Goal: Information Seeking & Learning: Learn about a topic

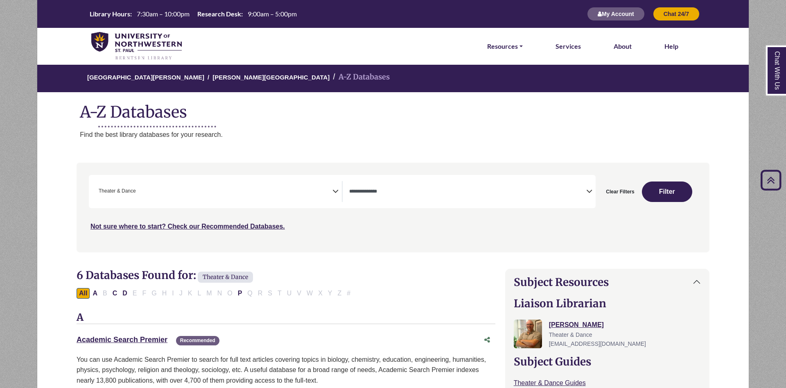
select select "******"
select select "Database Types Filter"
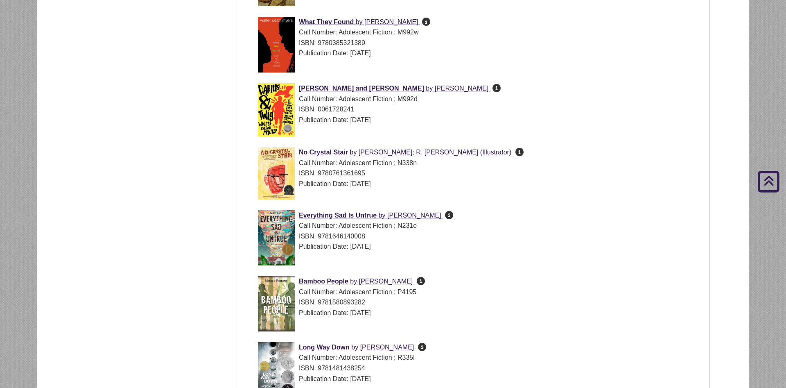
scroll to position [1810, 0]
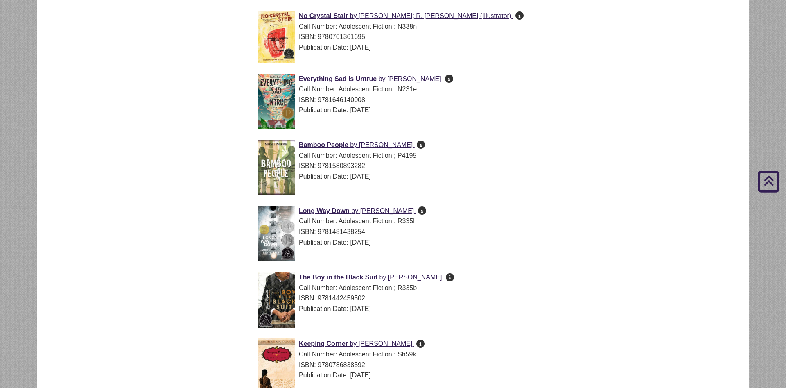
click at [417, 145] on icon "A refugee and child soldier challenge the rules of war in this coming-of-age no…" at bounding box center [421, 144] width 8 height 0
click at [559, 255] on div "Long Way Down by Jason Reynolds Call Number: Adolescent Fiction ; R335l ISBN: 9…" at bounding box center [480, 236] width 445 height 60
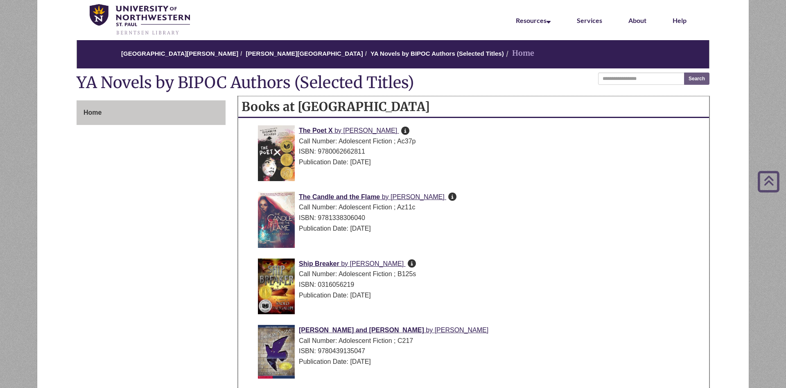
scroll to position [25, 0]
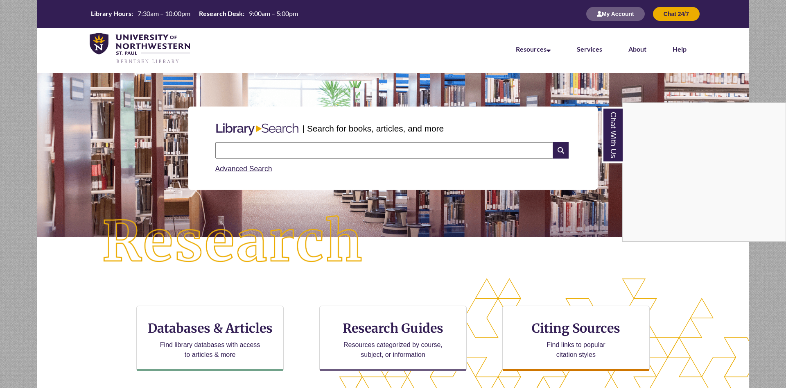
click at [390, 329] on div "Chat With Us" at bounding box center [393, 194] width 786 height 388
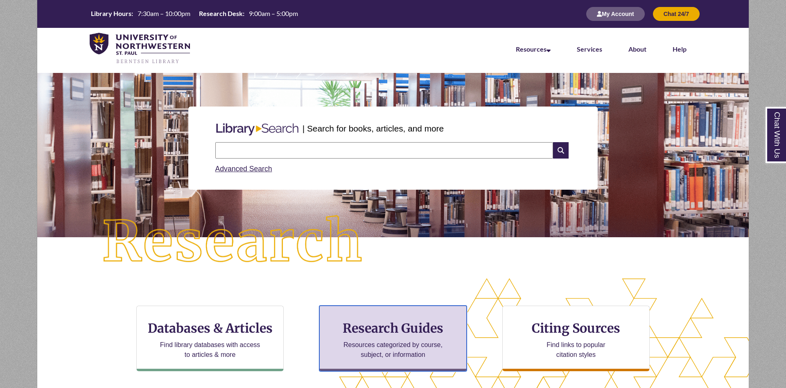
click at [390, 329] on h3 "Research Guides" at bounding box center [392, 328] width 133 height 16
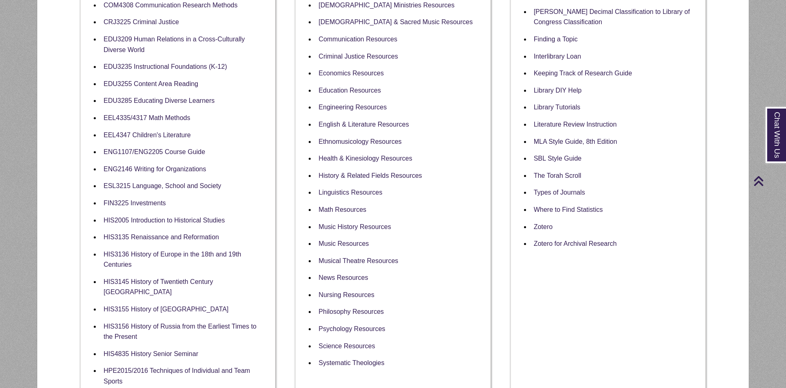
scroll to position [292, 0]
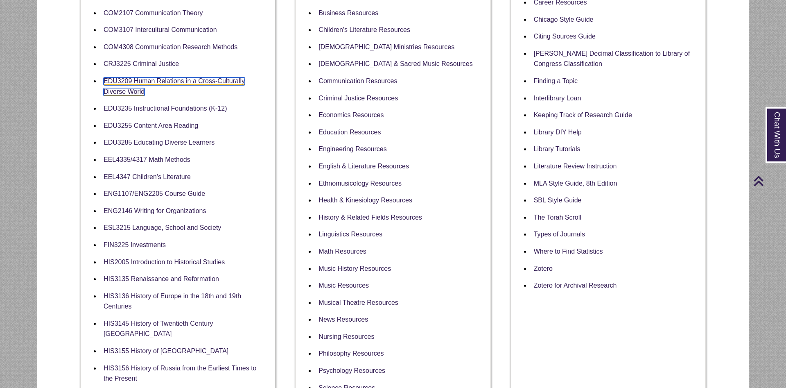
click at [172, 82] on link "EDU3209 Human Relations in a Cross-Culturally Diverse World" at bounding box center [174, 86] width 141 height 18
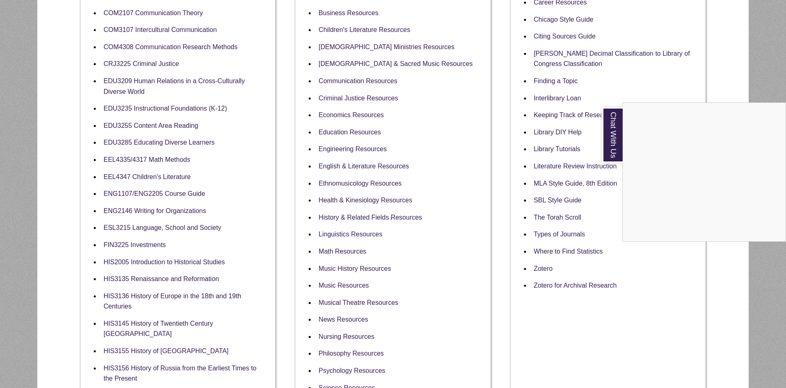
click at [53, 75] on div "Chat With Us" at bounding box center [393, 194] width 786 height 388
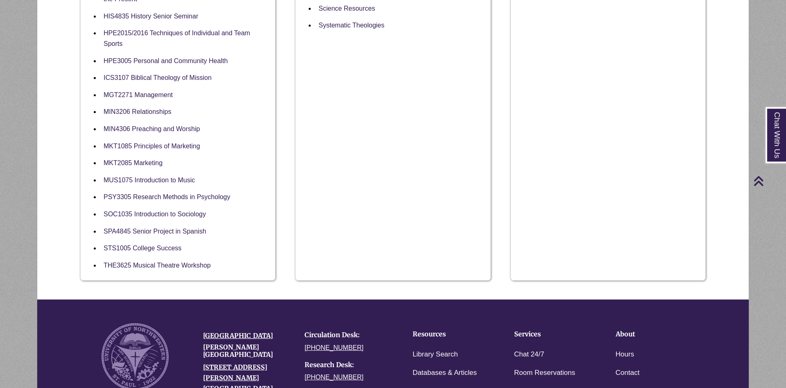
scroll to position [668, 0]
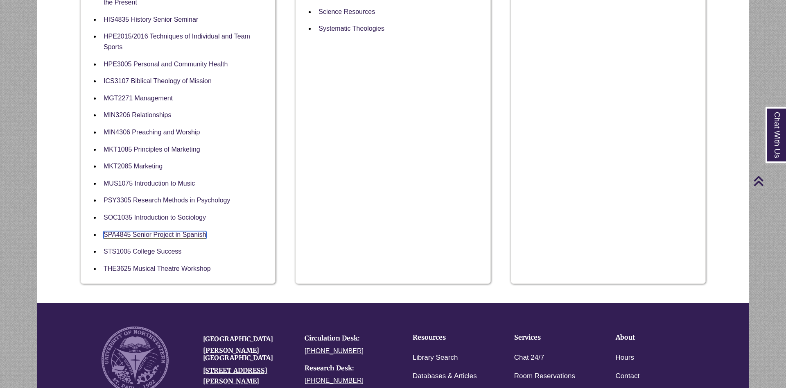
click at [186, 232] on link "SPA4845 Senior Project in Spanish" at bounding box center [155, 235] width 103 height 8
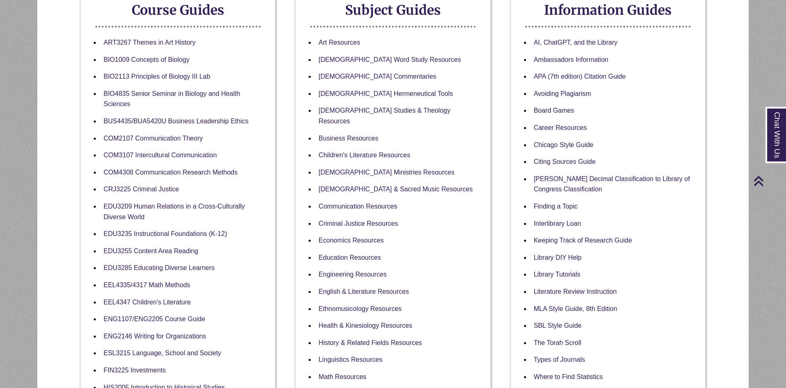
scroll to position [0, 0]
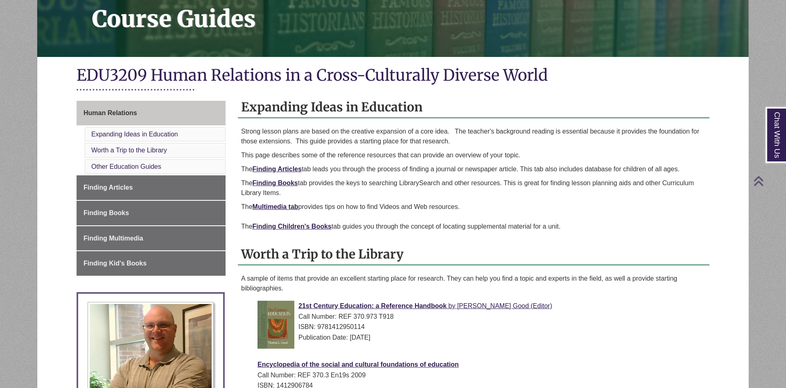
scroll to position [292, 0]
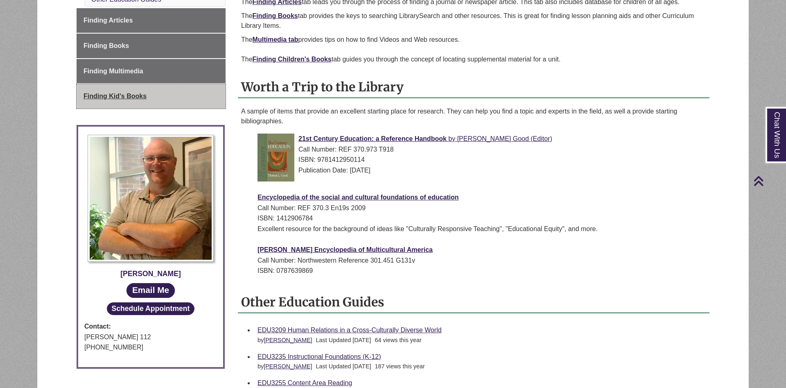
click at [133, 100] on link "Finding Kid's Books" at bounding box center [151, 96] width 149 height 25
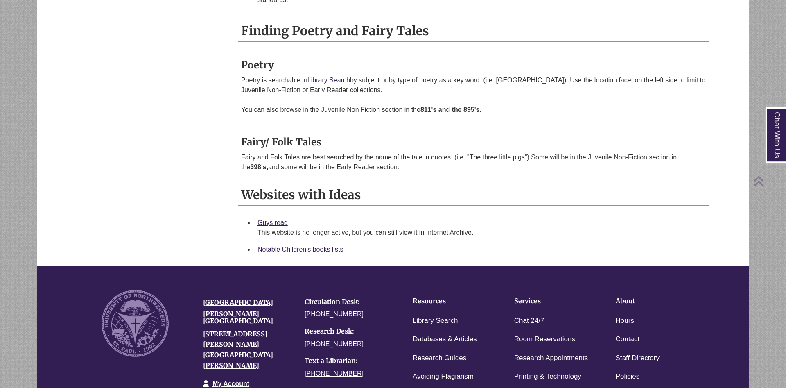
scroll to position [1383, 0]
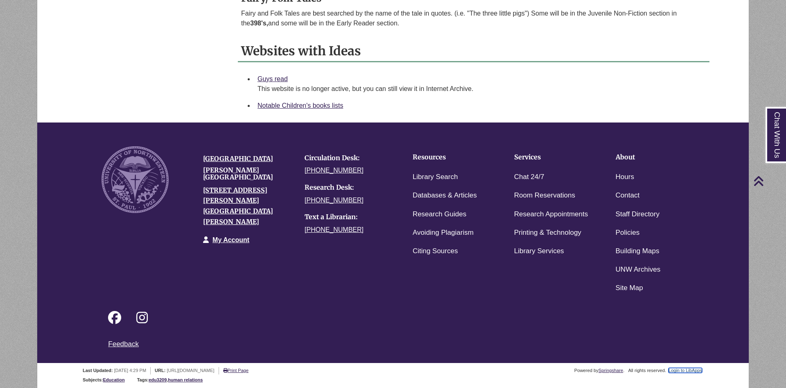
click at [689, 370] on link "Login to LibApps" at bounding box center [686, 370] width 34 height 5
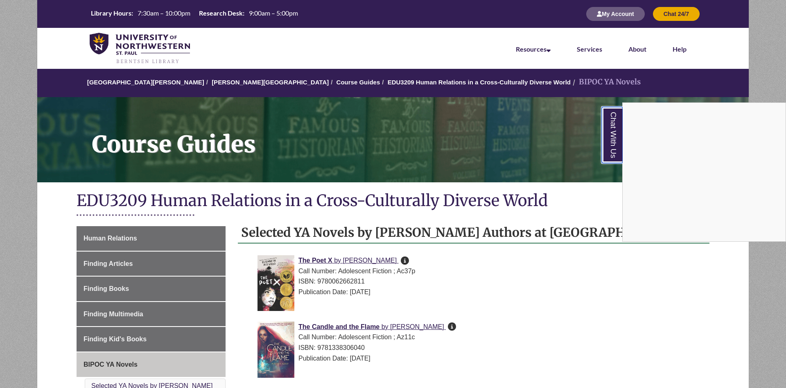
click at [612, 133] on link "Chat With Us" at bounding box center [612, 135] width 21 height 56
click at [619, 144] on link "Chat With Us" at bounding box center [612, 135] width 21 height 56
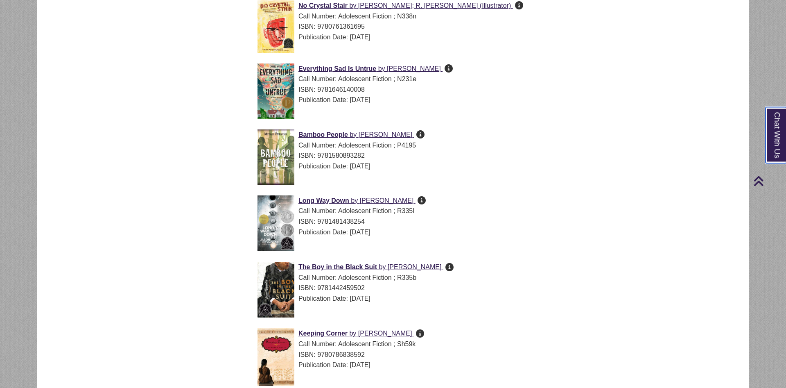
scroll to position [1963, 0]
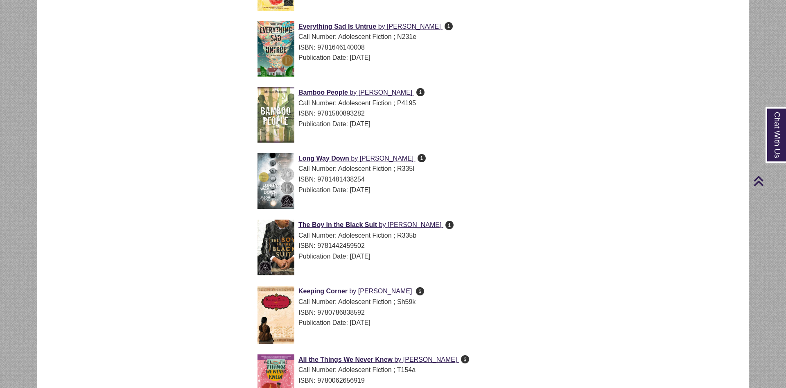
click at [446, 225] on icon at bounding box center [450, 224] width 8 height 0
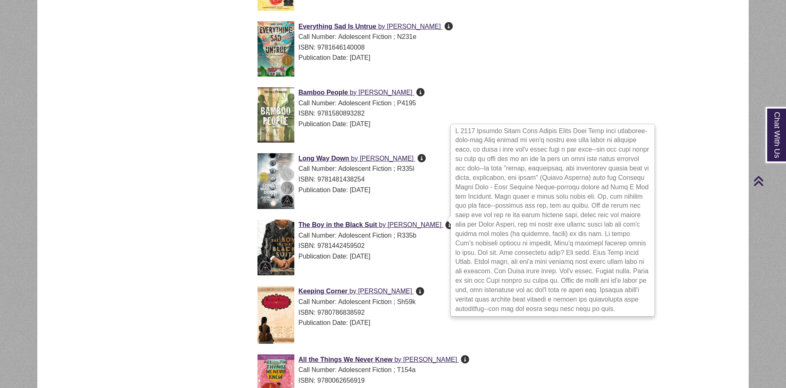
click at [416, 291] on icon at bounding box center [420, 291] width 8 height 0
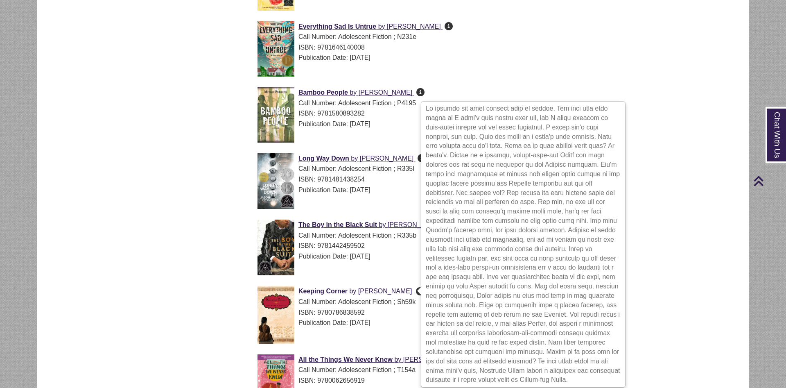
click at [683, 194] on div "Publication Date: 2017-10-24" at bounding box center [481, 190] width 446 height 11
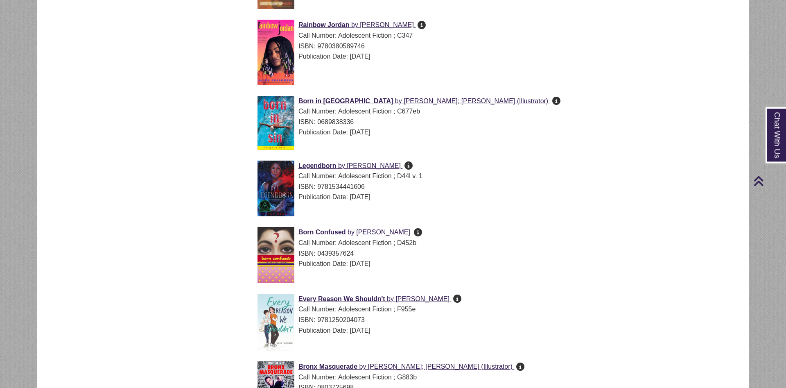
scroll to position [0, 0]
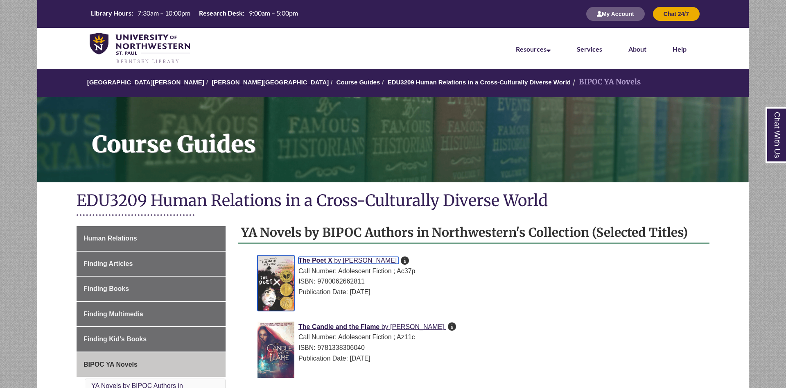
click at [341, 261] on span "by" at bounding box center [337, 260] width 7 height 7
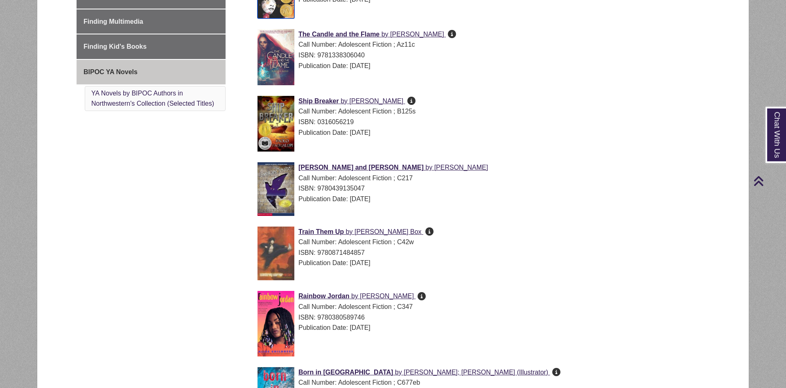
scroll to position [334, 0]
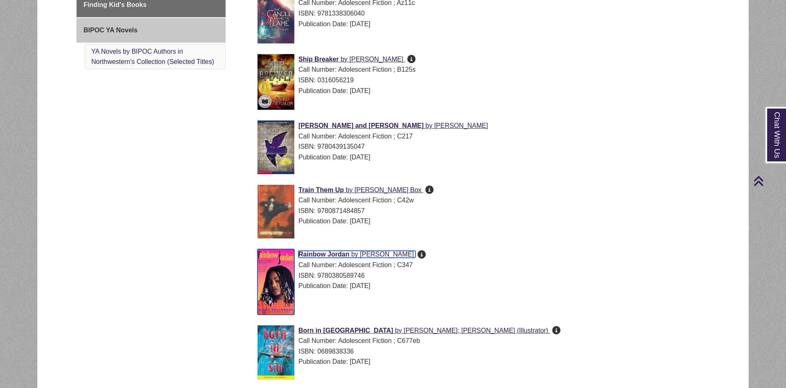
click at [355, 253] on span "by" at bounding box center [354, 254] width 7 height 7
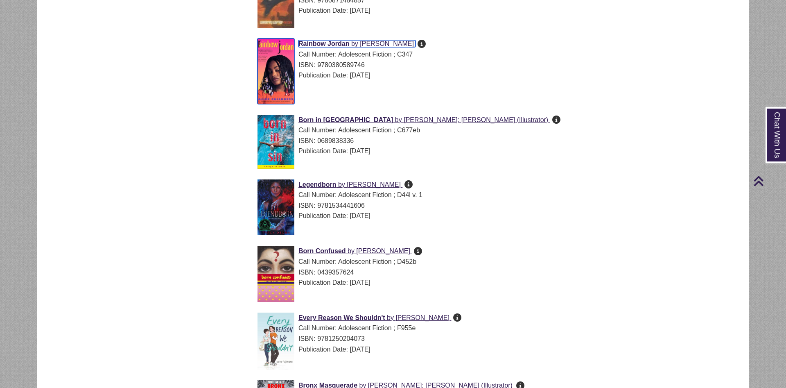
scroll to position [627, 0]
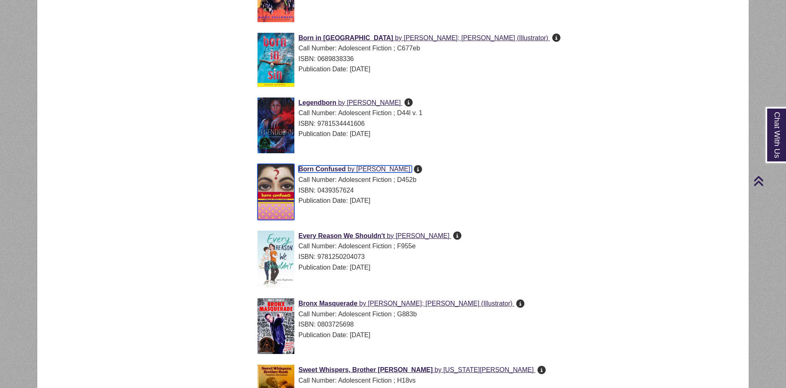
click at [383, 170] on span "Tanuja Desai Hidier" at bounding box center [383, 168] width 54 height 7
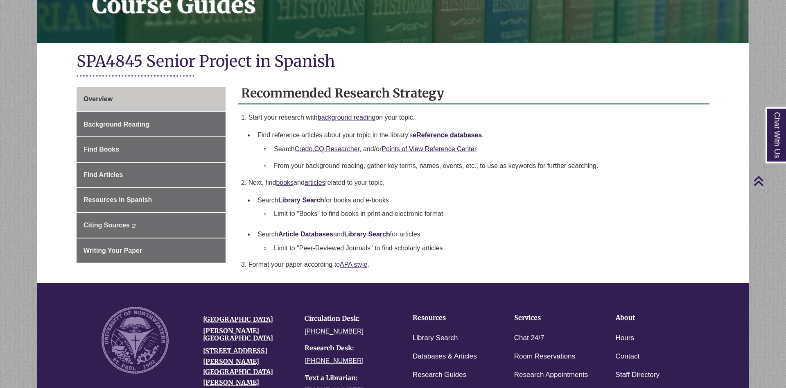
scroll to position [84, 0]
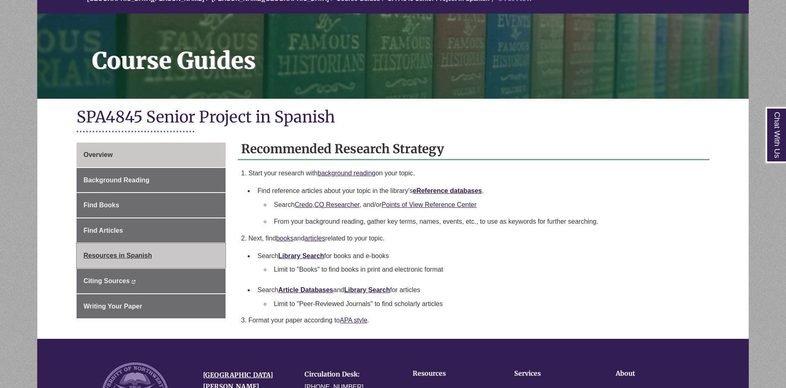
click at [163, 251] on link "Resources in Spanish" at bounding box center [151, 255] width 149 height 25
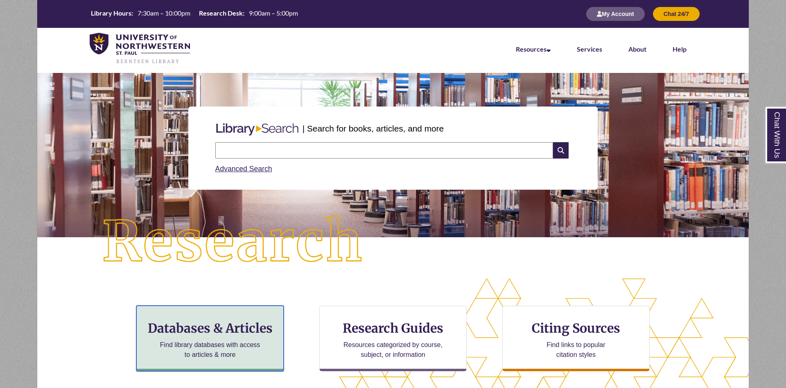
click at [235, 325] on h3 "Databases & Articles" at bounding box center [209, 328] width 133 height 16
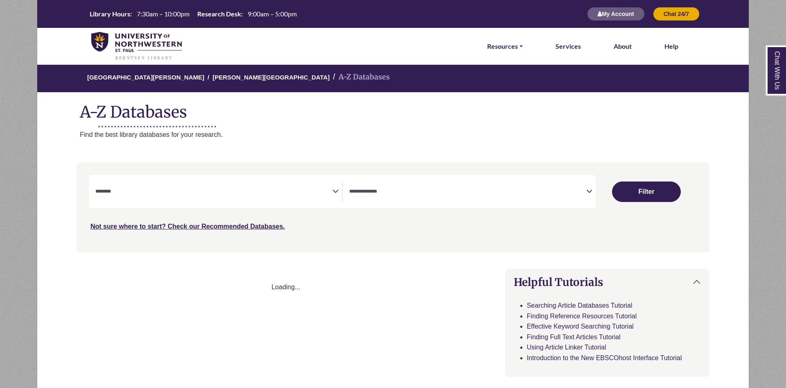
select select "Database Subject Filter"
select select "Database Types Filter"
select select "Database Subject Filter"
select select "Database Types Filter"
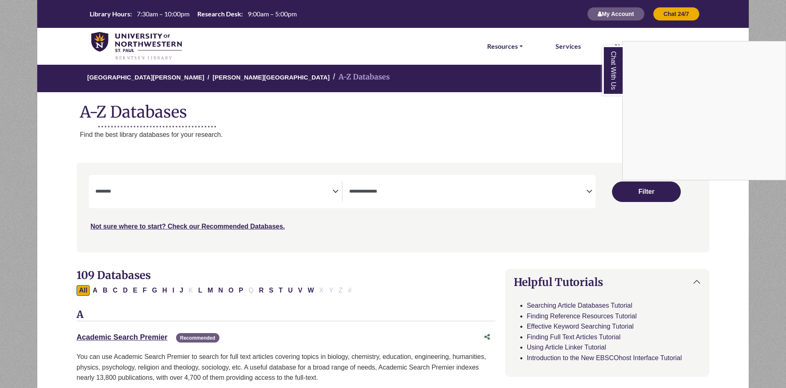
click at [622, 79] on link "Chat With Us" at bounding box center [612, 70] width 20 height 50
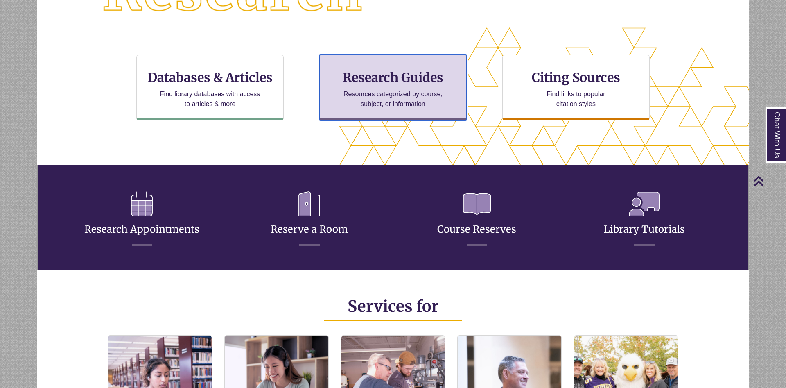
click at [389, 86] on div "Research Guides Resources categorized by course, subject, or information" at bounding box center [392, 88] width 147 height 66
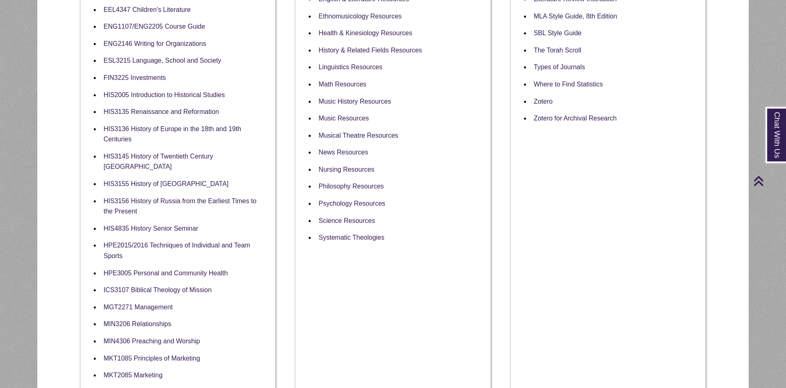
scroll to position [668, 0]
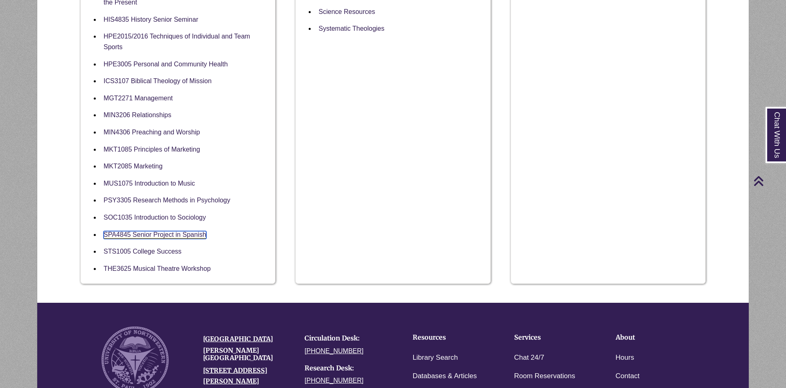
click at [154, 232] on link "SPA4845 Senior Project in Spanish" at bounding box center [155, 235] width 103 height 8
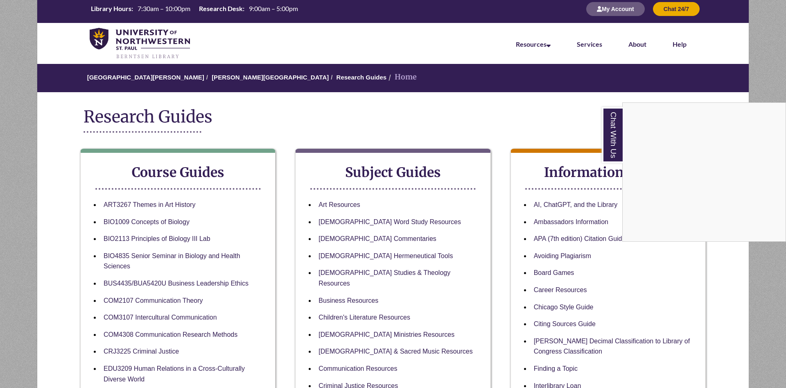
scroll to position [0, 0]
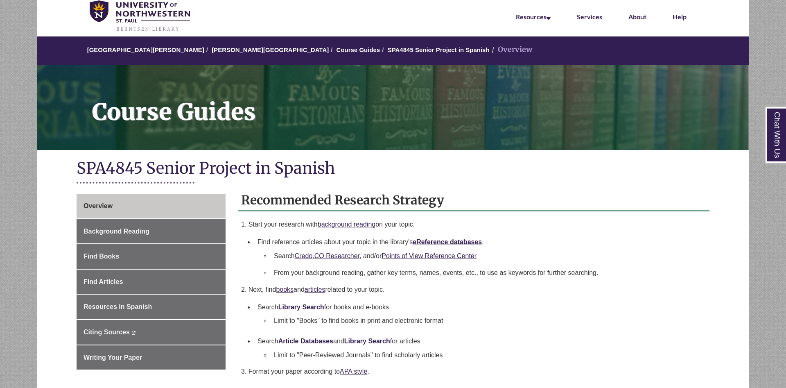
scroll to position [84, 0]
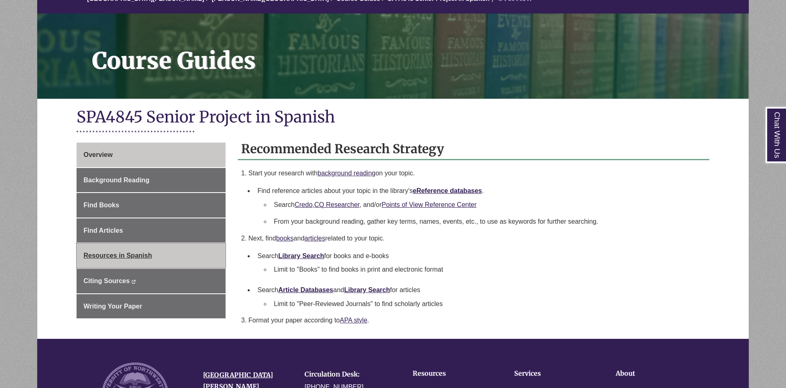
click at [161, 254] on link "Resources in Spanish" at bounding box center [151, 255] width 149 height 25
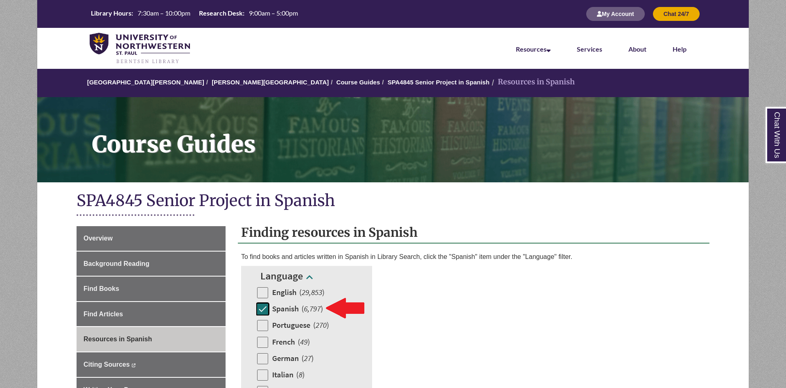
scroll to position [209, 0]
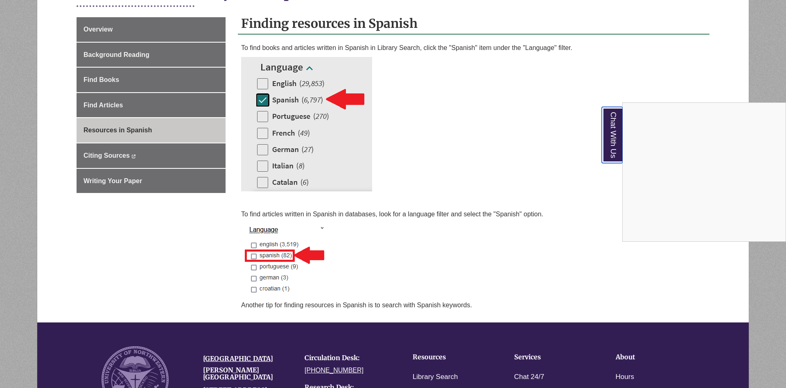
click at [607, 146] on link "Chat With Us" at bounding box center [612, 135] width 21 height 56
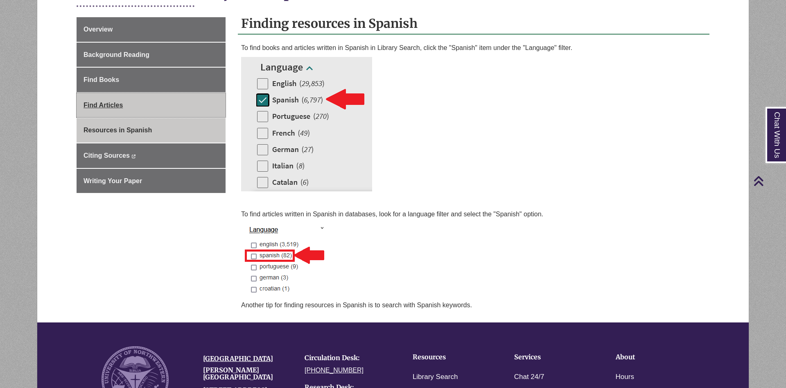
click at [130, 106] on link "Find Articles" at bounding box center [151, 105] width 149 height 25
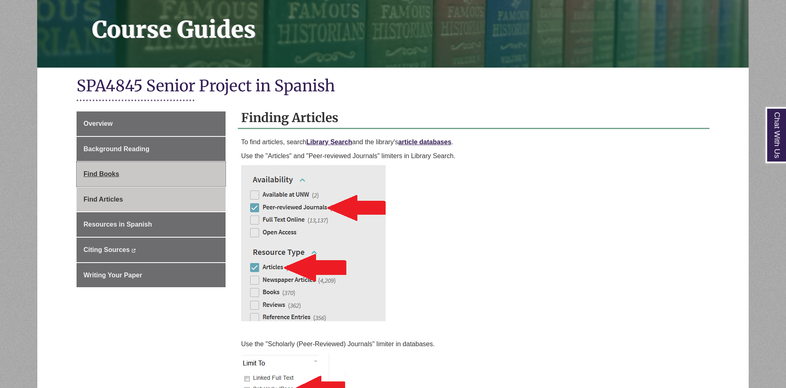
scroll to position [167, 0]
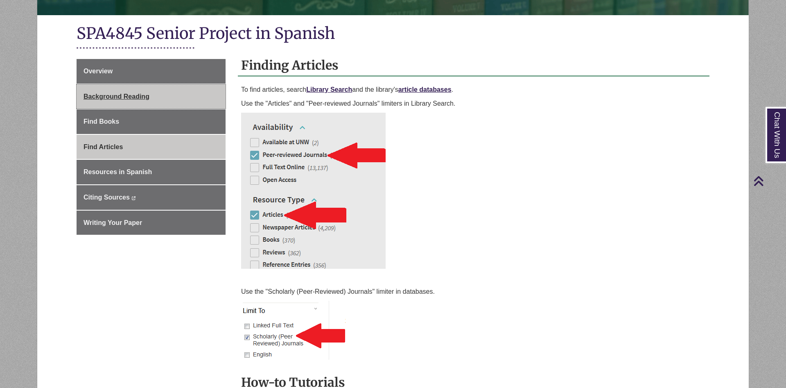
click at [177, 100] on link "Background Reading" at bounding box center [151, 96] width 149 height 25
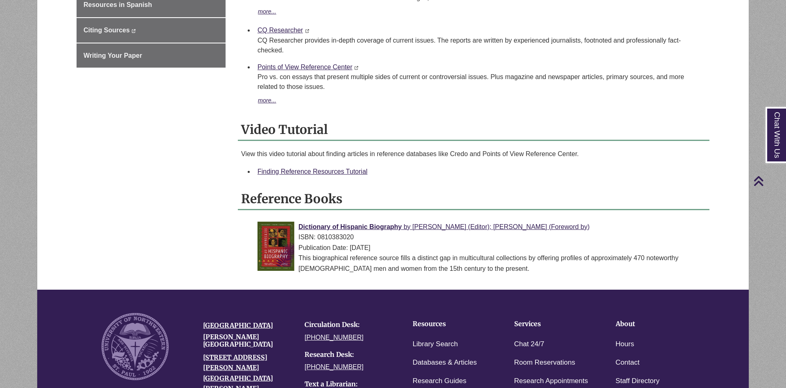
scroll to position [209, 0]
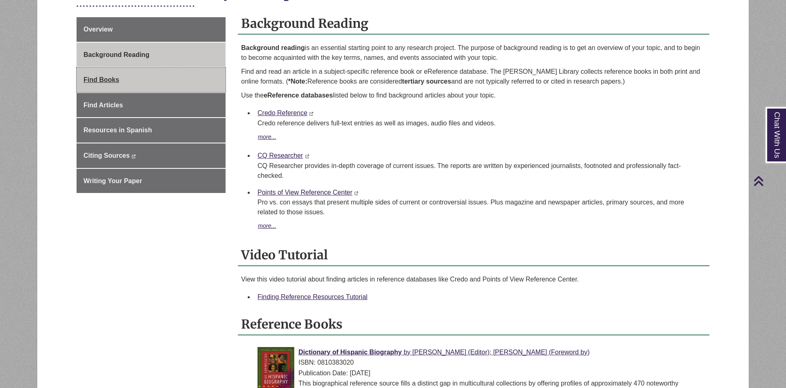
click at [149, 84] on link "Find Books" at bounding box center [151, 80] width 149 height 25
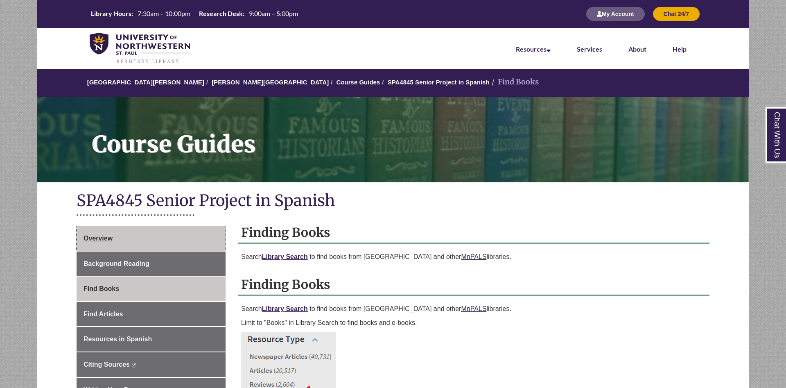
click at [140, 239] on link "Overview" at bounding box center [151, 238] width 149 height 25
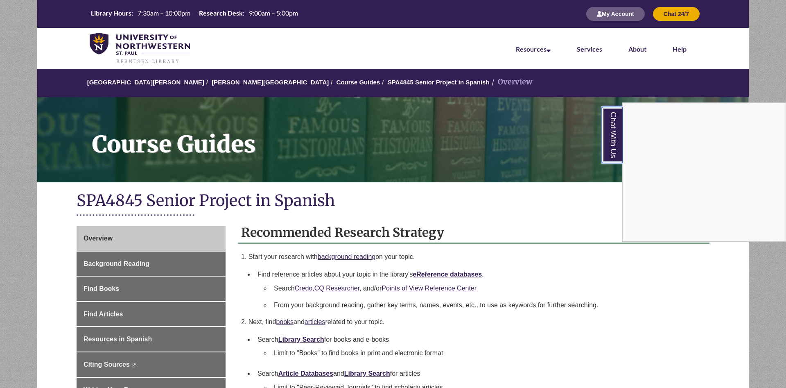
click at [612, 130] on link "Chat With Us" at bounding box center [612, 135] width 21 height 56
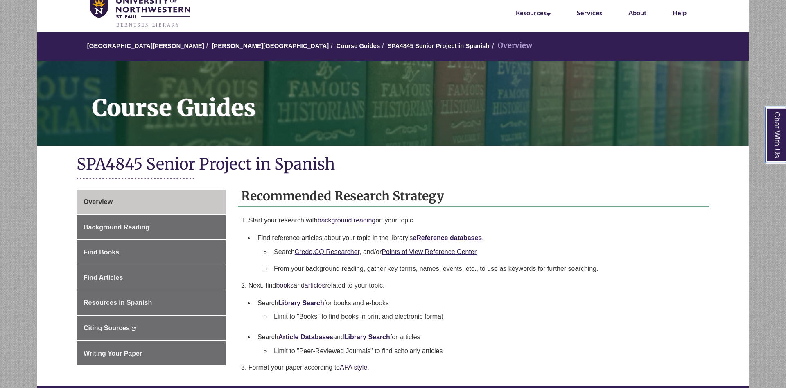
scroll to position [84, 0]
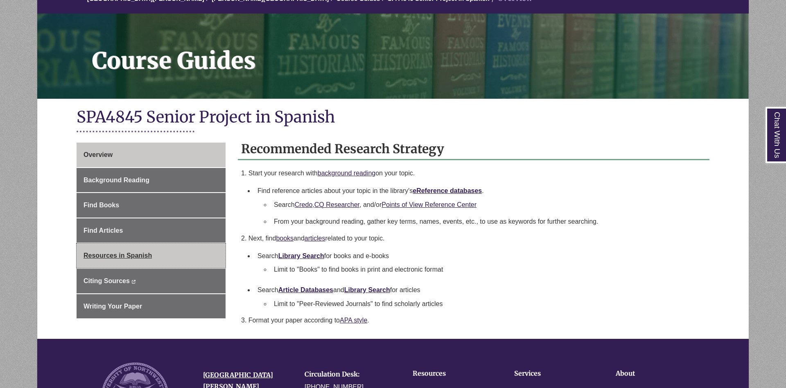
click at [140, 244] on link "Resources in Spanish" at bounding box center [151, 255] width 149 height 25
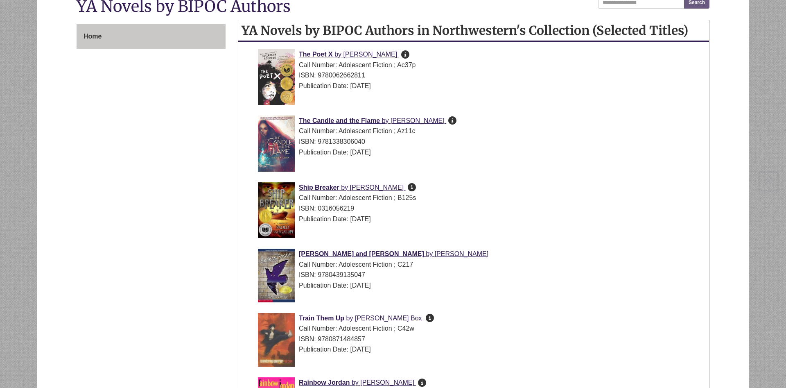
scroll to position [125, 0]
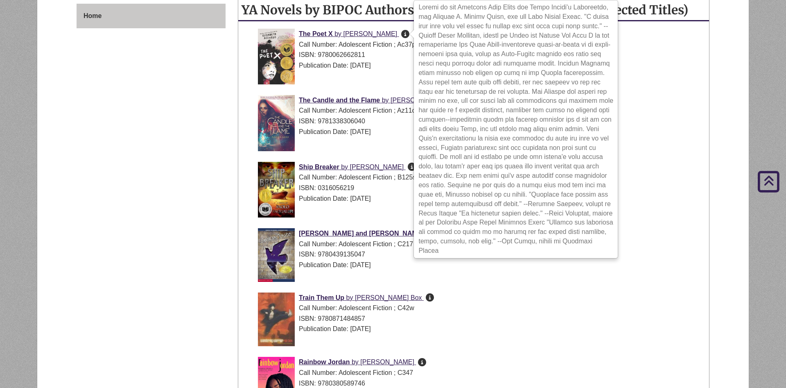
click at [408, 34] on icon at bounding box center [405, 34] width 8 height 0
click at [539, 274] on div "Samir and Yonatan by Daniella Carmi Call Number: Adolescent Fiction ; C217 ISBN…" at bounding box center [480, 256] width 445 height 57
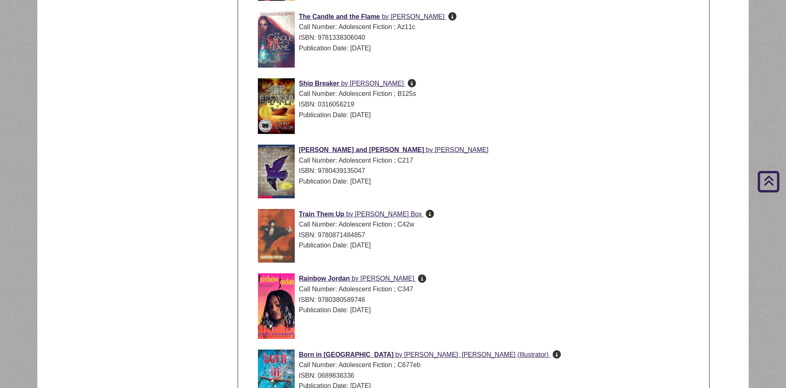
scroll to position [0, 0]
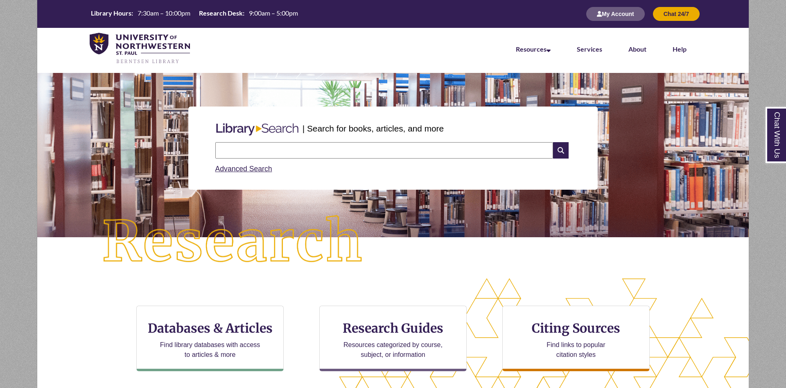
click at [443, 153] on input "text" at bounding box center [384, 150] width 338 height 16
type input "*"
type input "**********"
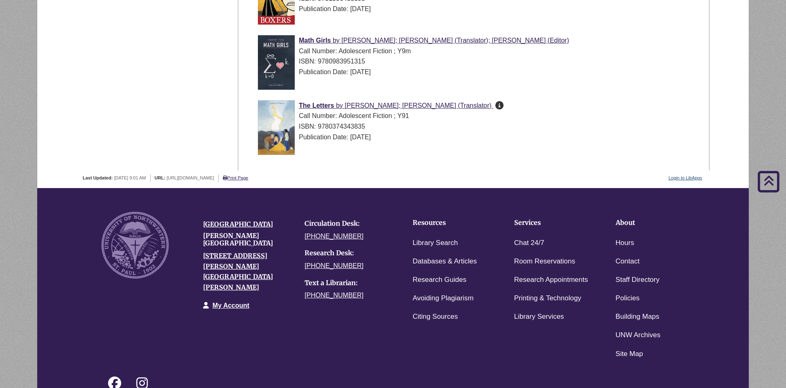
scroll to position [2945, 0]
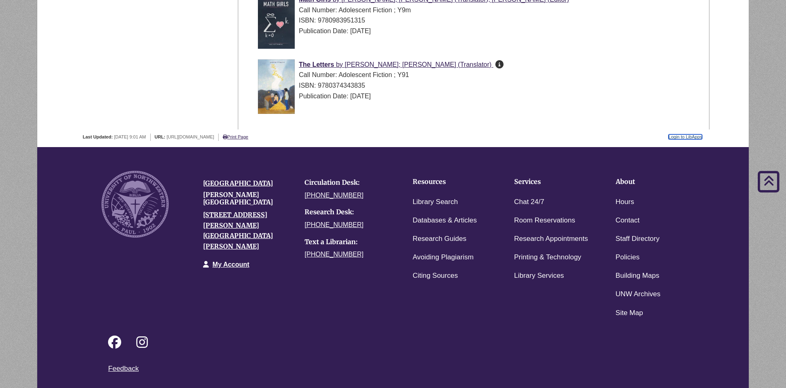
click at [683, 137] on link "Login to LibApps" at bounding box center [686, 136] width 34 height 5
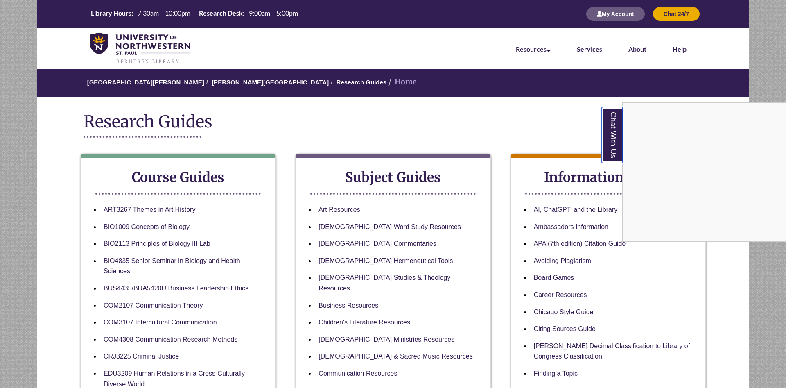
click at [612, 142] on link "Chat With Us" at bounding box center [612, 135] width 21 height 56
